Goal: Transaction & Acquisition: Download file/media

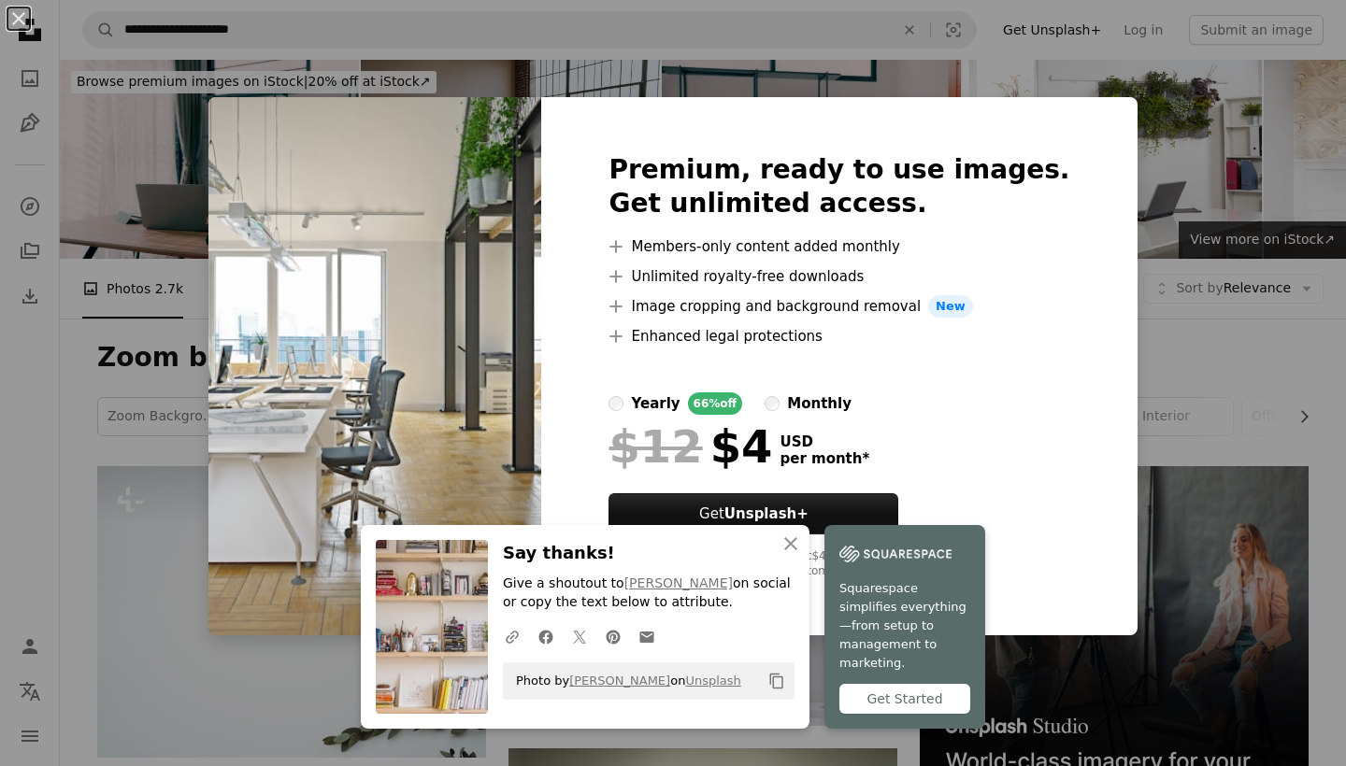
scroll to position [976, 0]
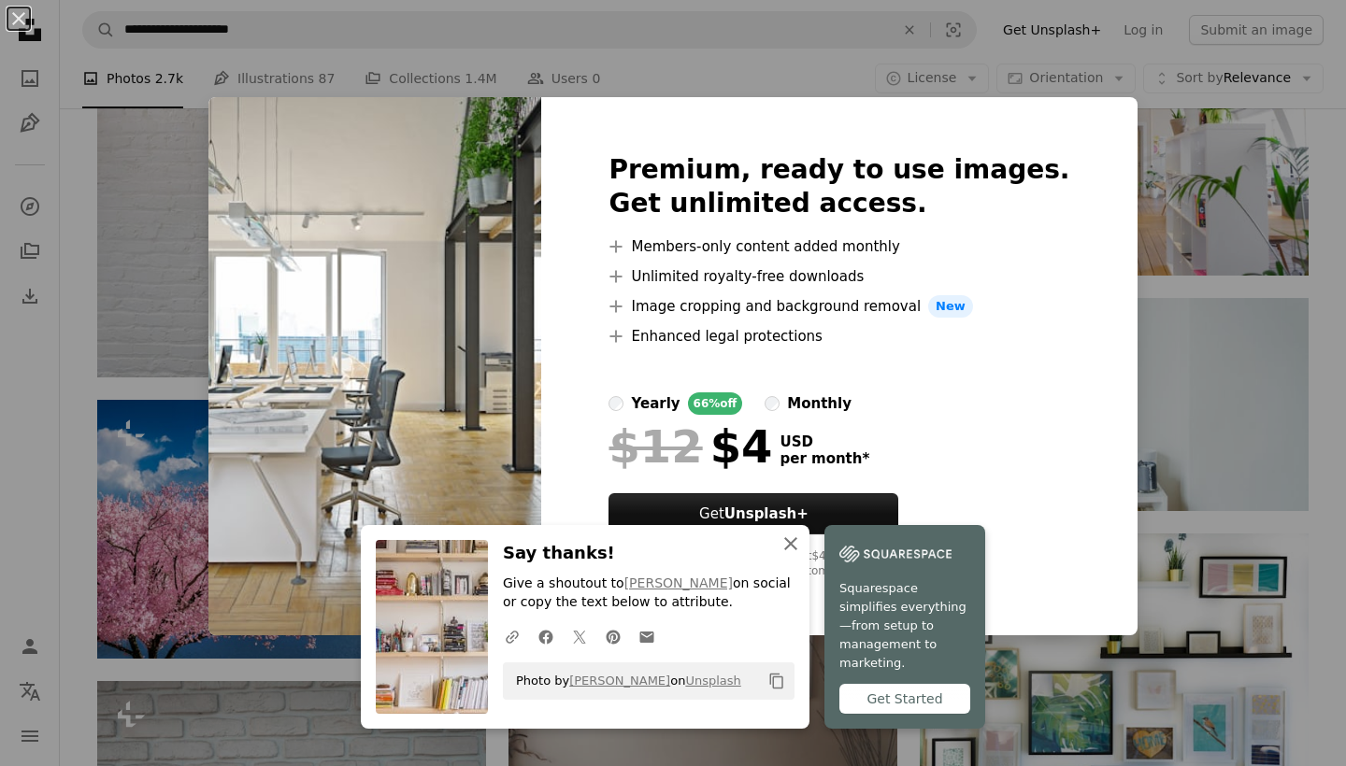
click at [787, 555] on icon "An X shape" at bounding box center [790, 544] width 22 height 22
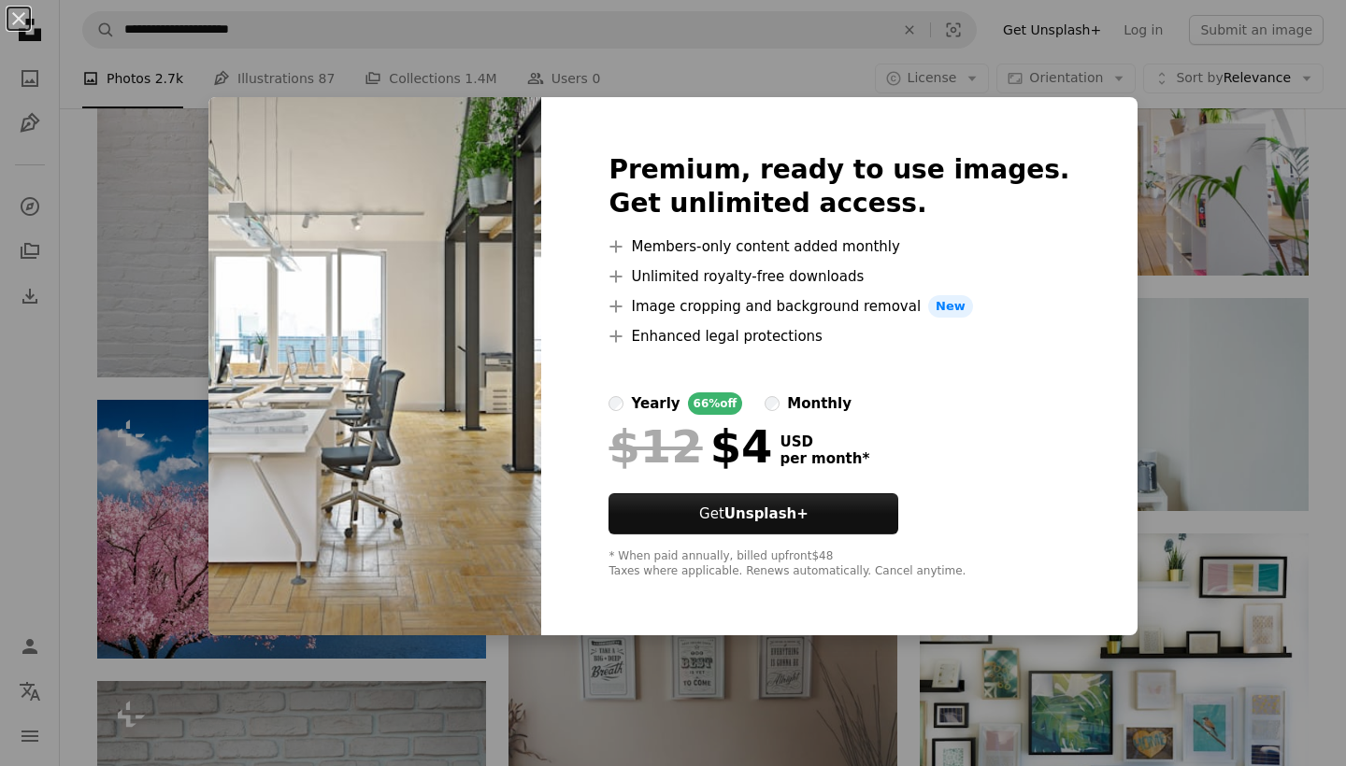
click at [450, 244] on img at bounding box center [374, 366] width 333 height 538
click at [20, 20] on button "An X shape" at bounding box center [18, 18] width 22 height 22
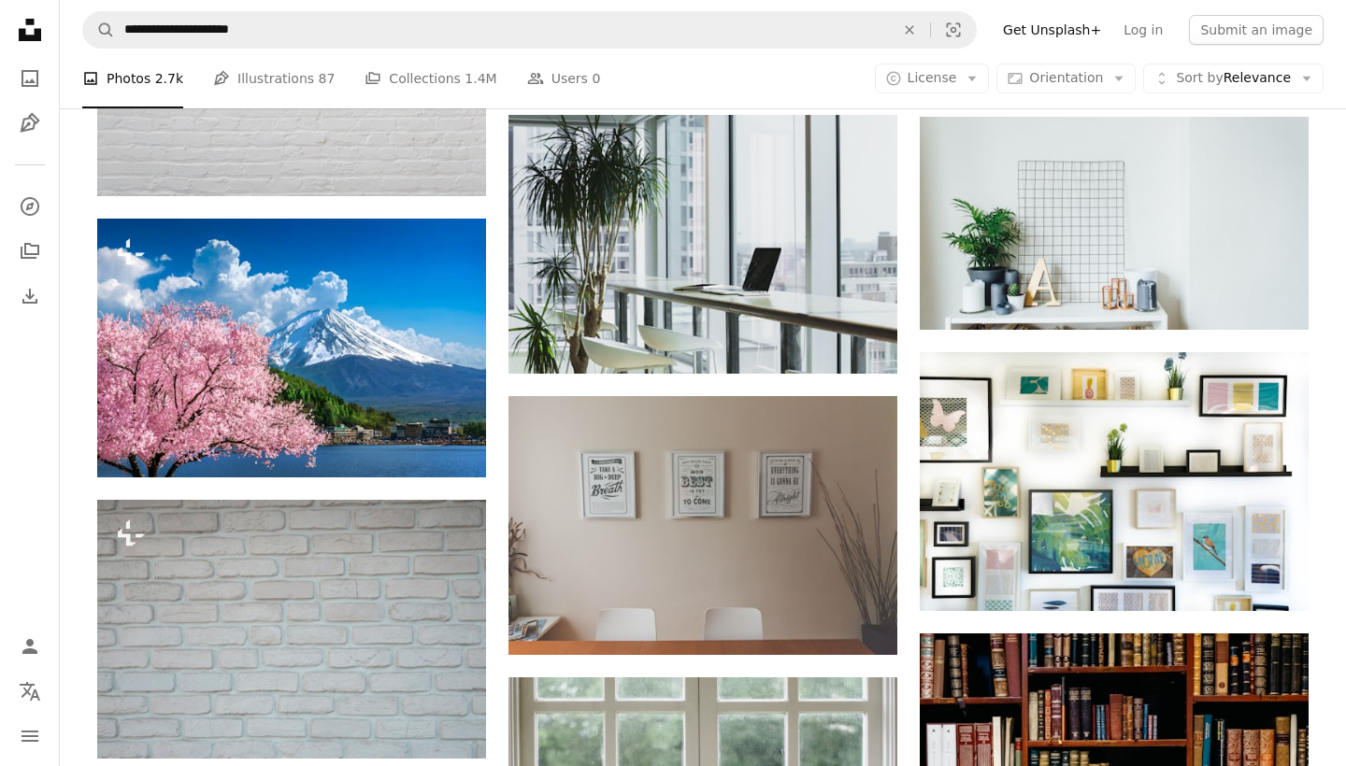
scroll to position [1159, 0]
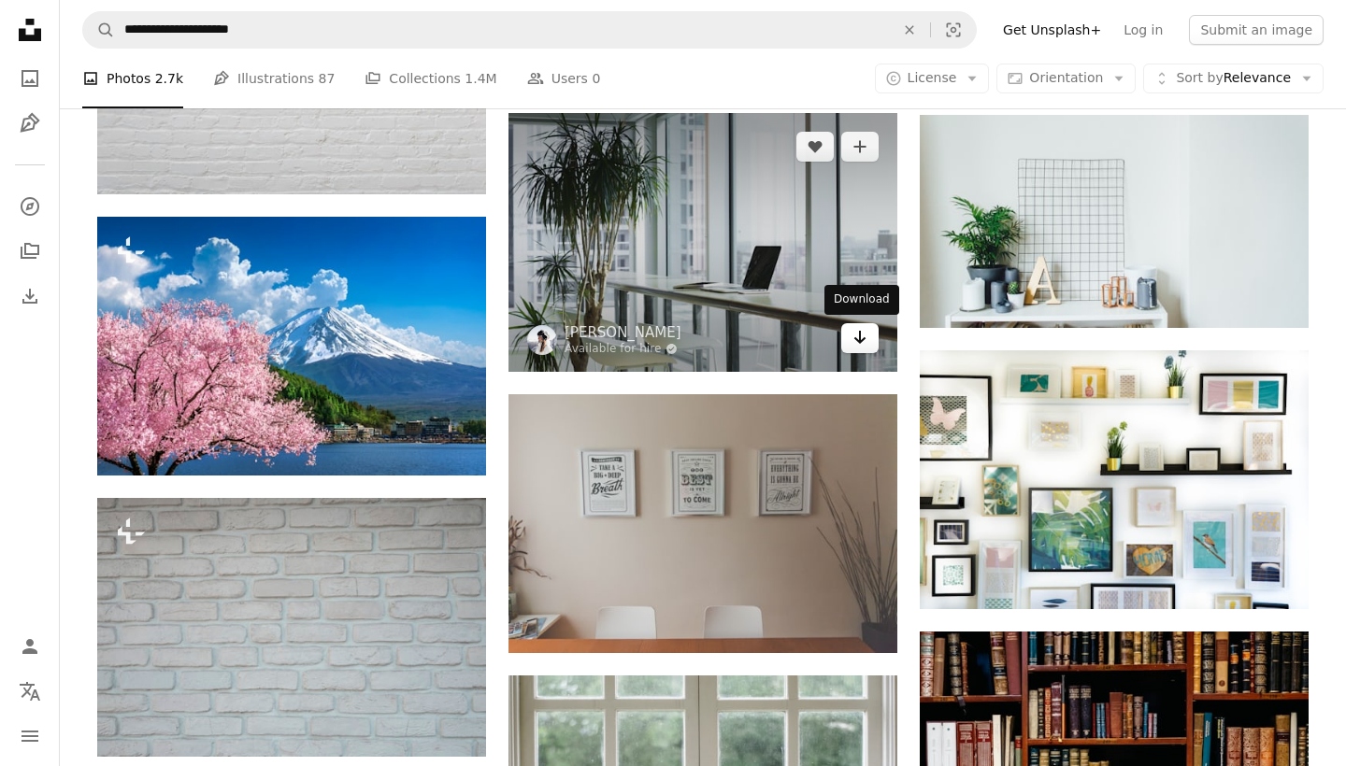
click at [863, 342] on icon "Arrow pointing down" at bounding box center [859, 337] width 15 height 22
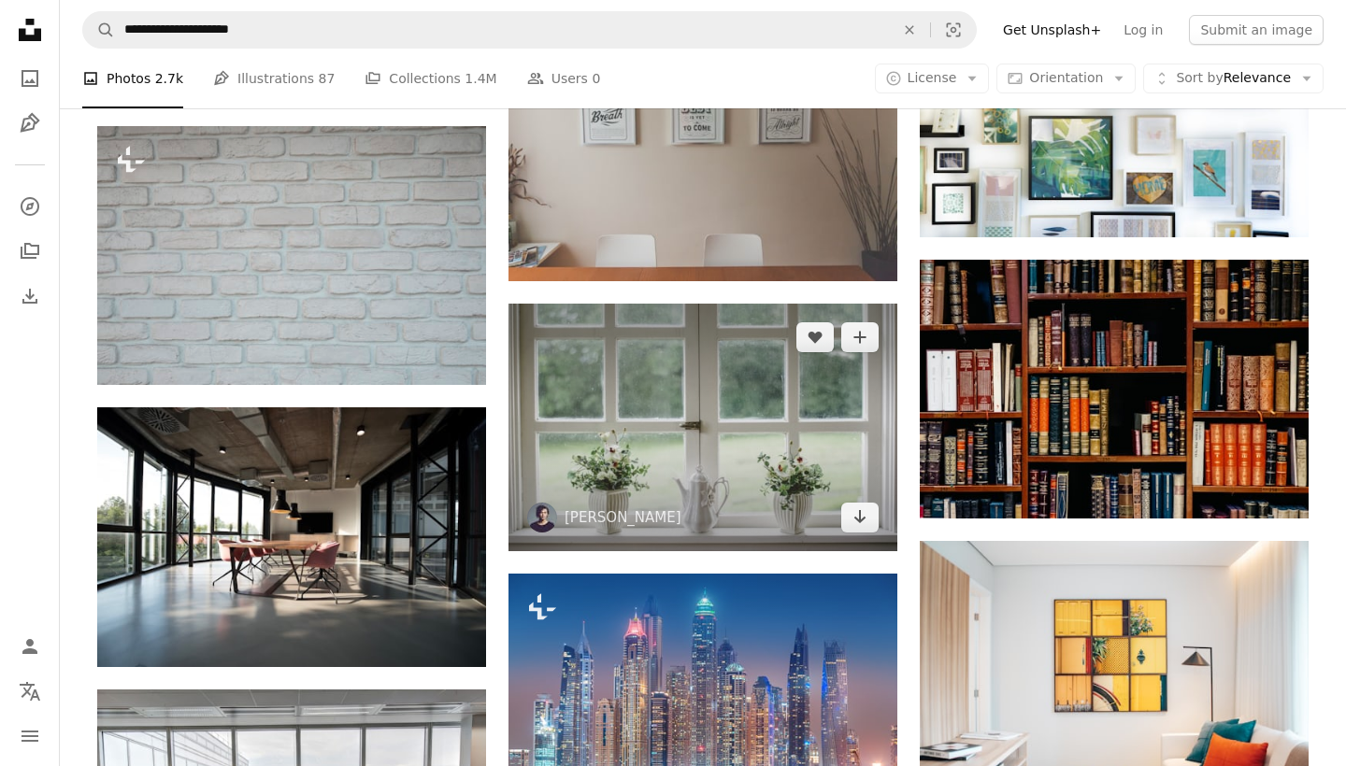
scroll to position [1495, 0]
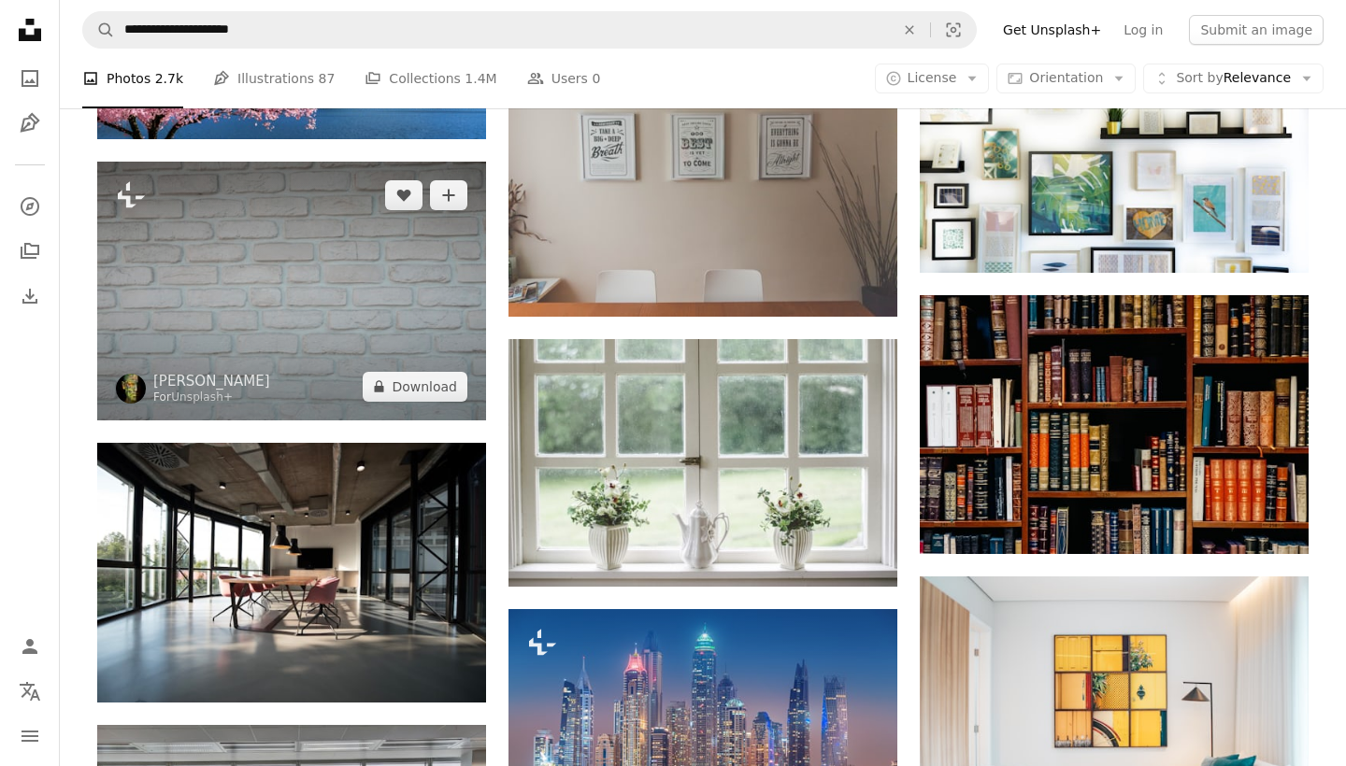
click at [330, 299] on img at bounding box center [291, 291] width 389 height 259
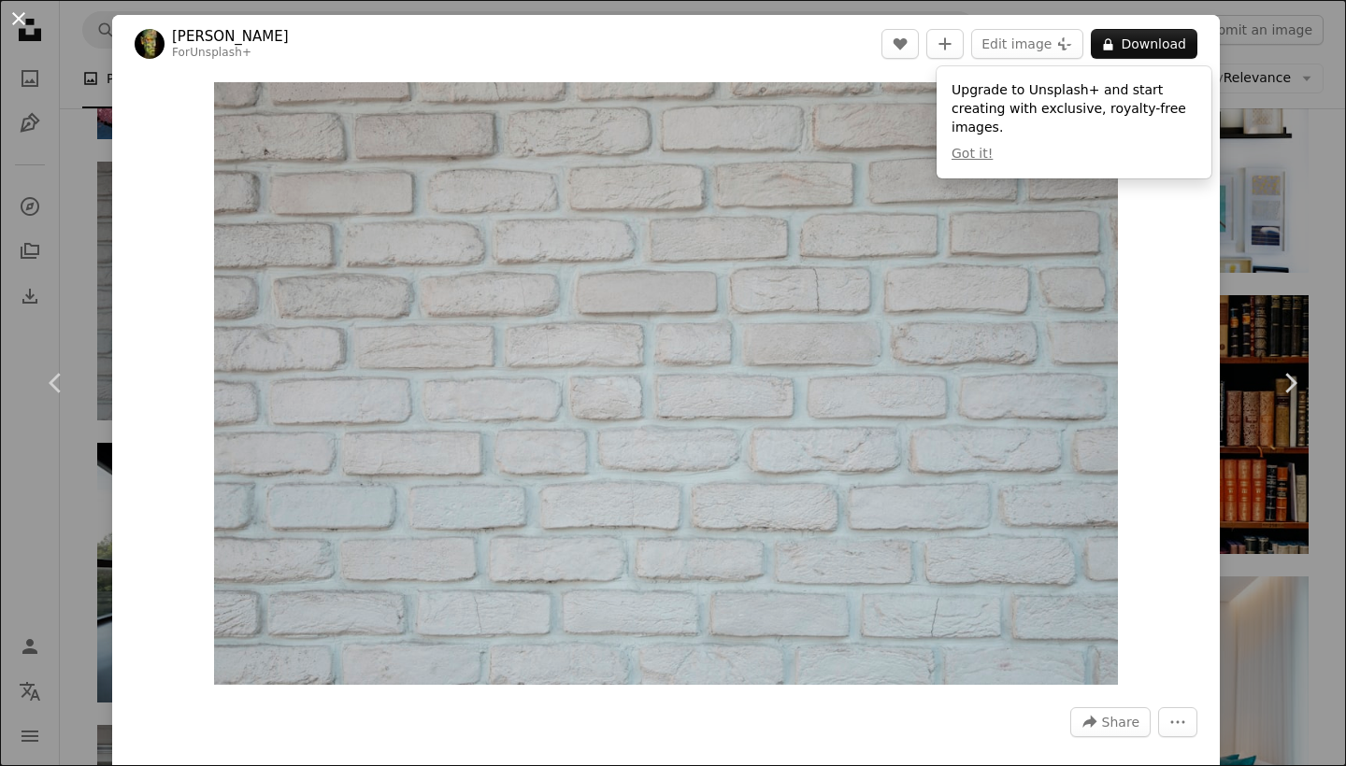
click at [21, 18] on button "An X shape" at bounding box center [18, 18] width 22 height 22
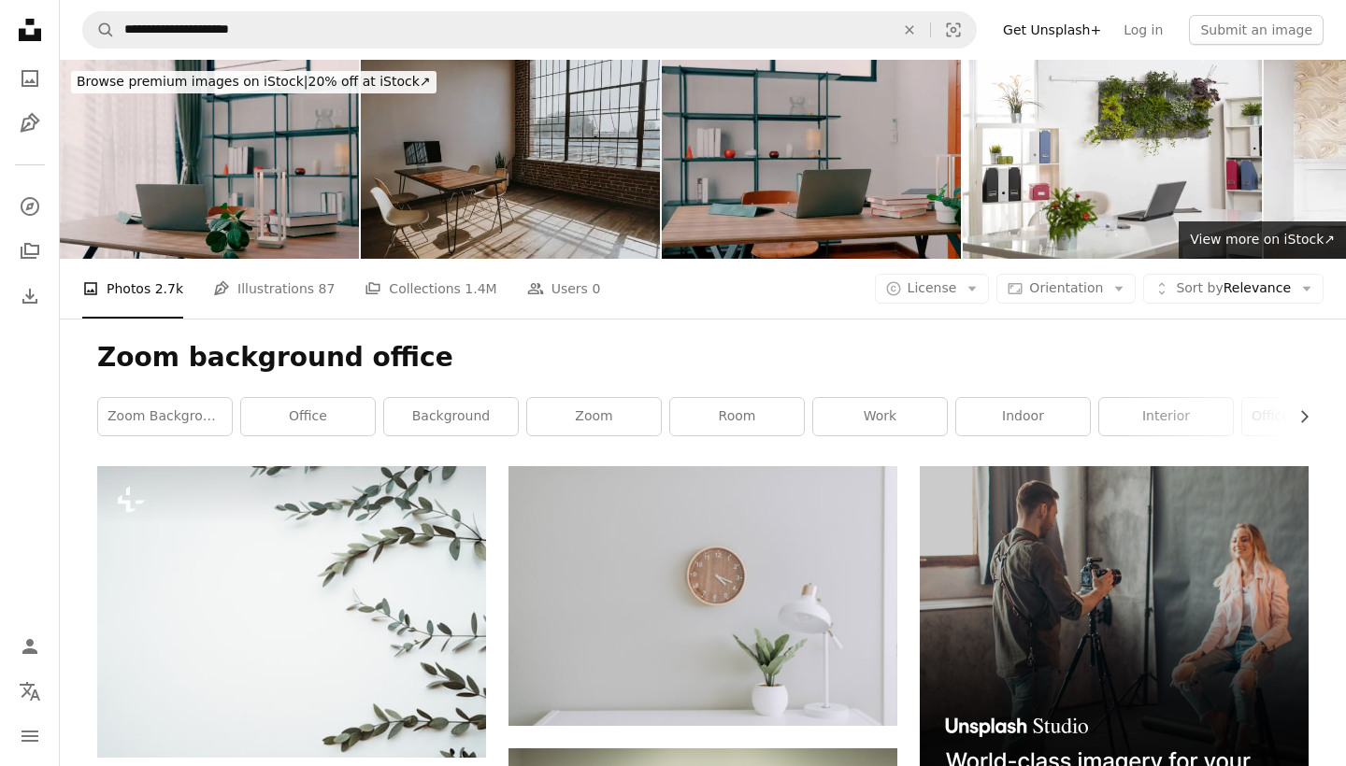
click at [542, 156] on img at bounding box center [510, 159] width 299 height 199
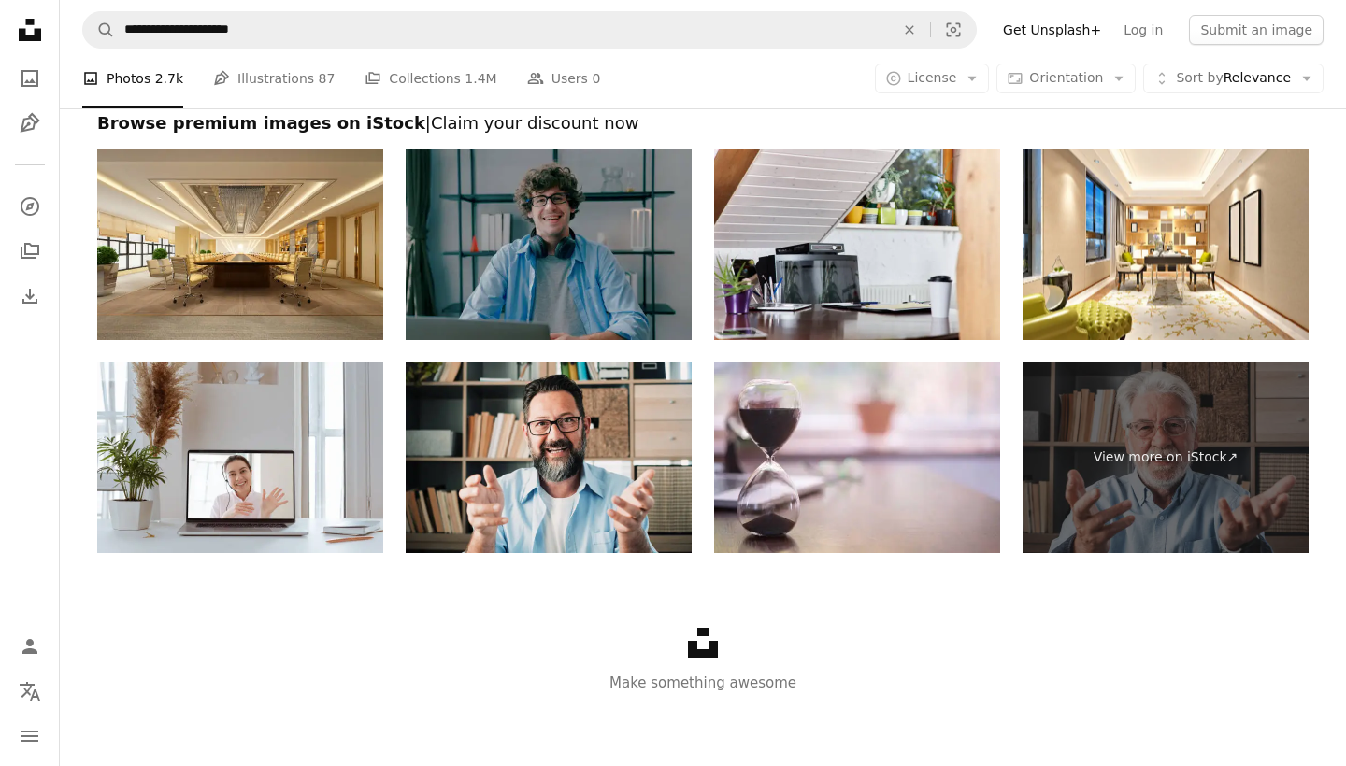
scroll to position [2735, 0]
